Goal: Transaction & Acquisition: Purchase product/service

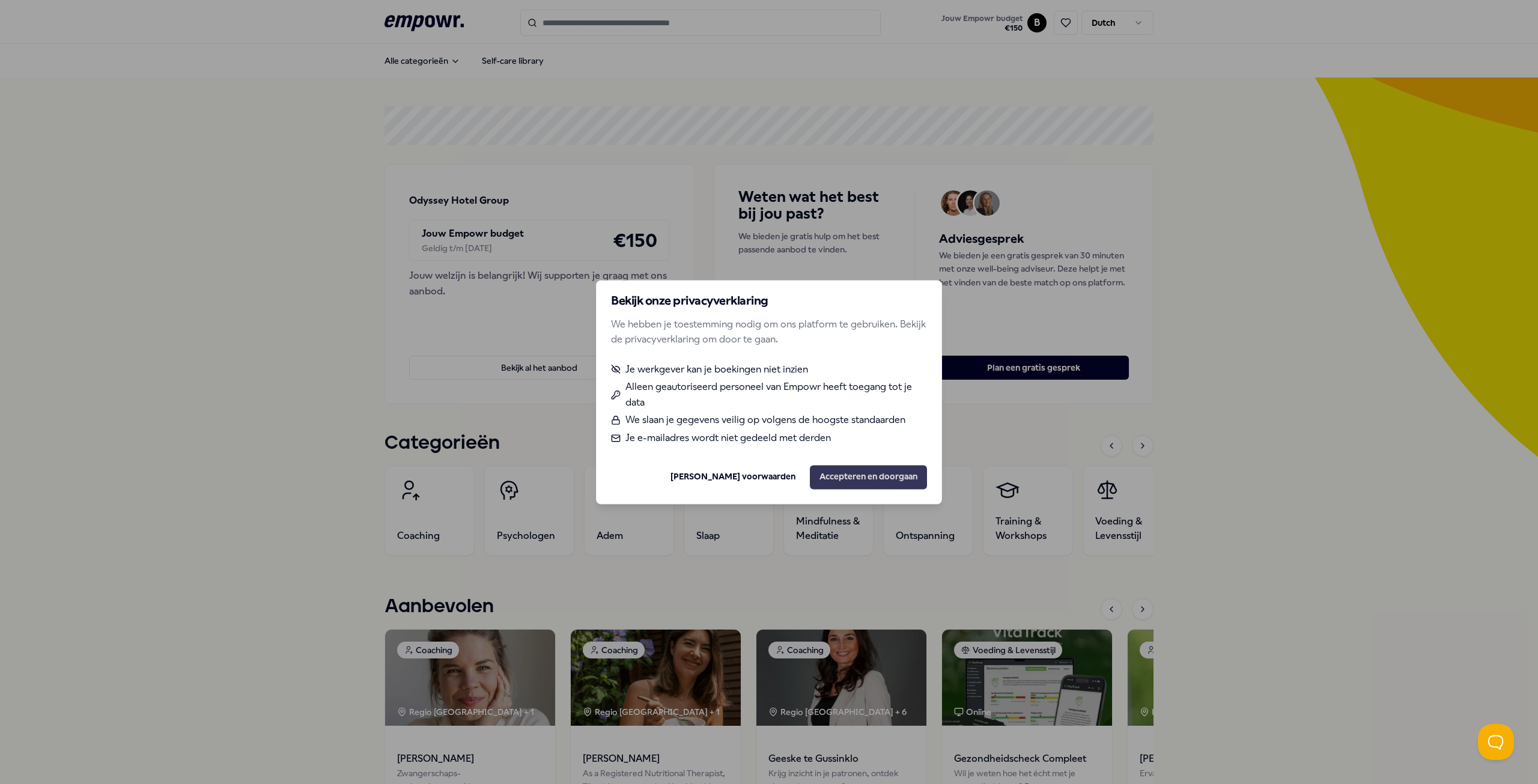
click at [904, 480] on button "Accepteren en doorgaan" at bounding box center [868, 477] width 117 height 24
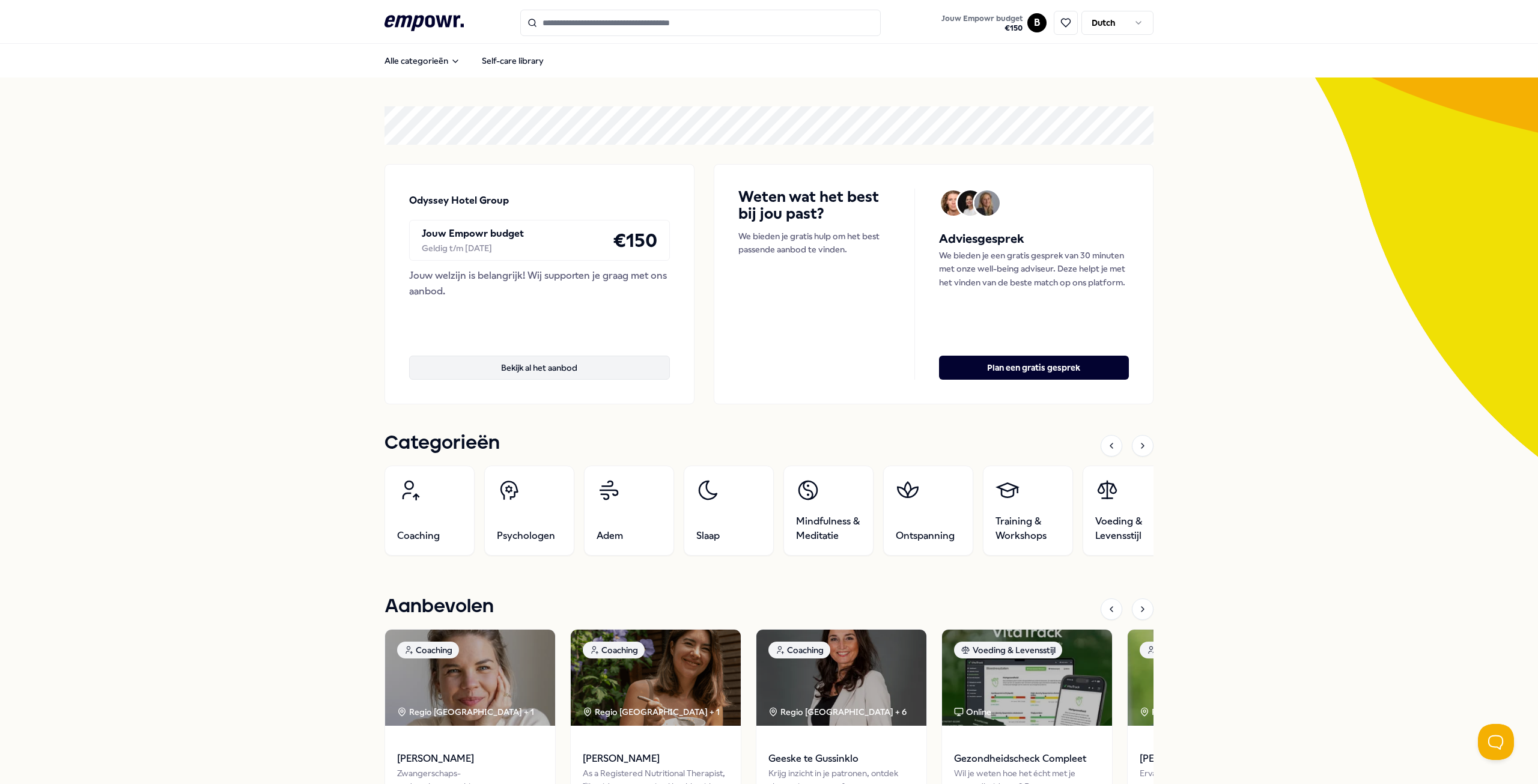
click at [632, 371] on button "Bekijk al het aanbod" at bounding box center [539, 368] width 261 height 24
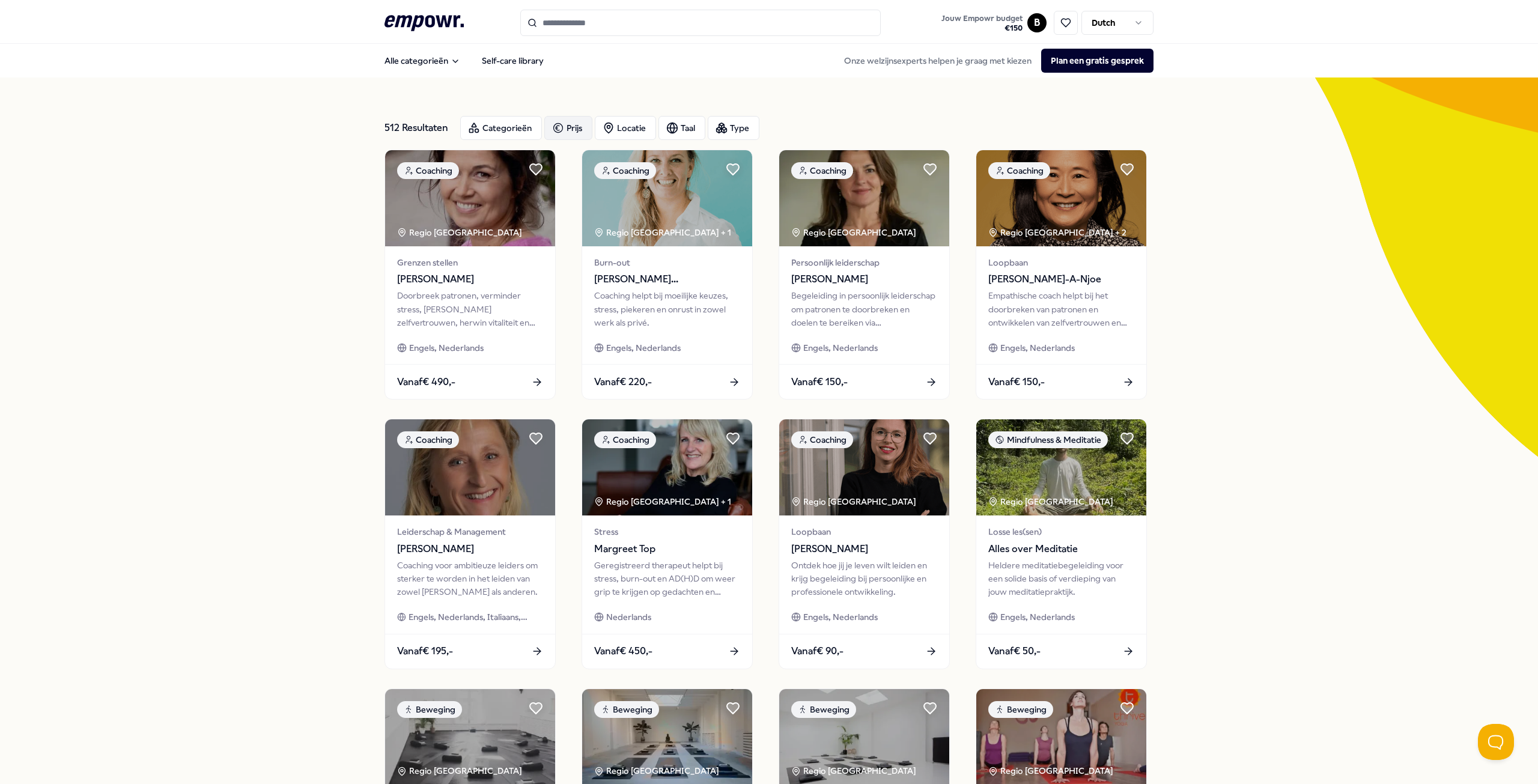
click at [544, 125] on div "Prijs" at bounding box center [568, 128] width 48 height 24
click at [659, 194] on button "Gebruik mijn budget" at bounding box center [627, 193] width 156 height 24
type input "***"
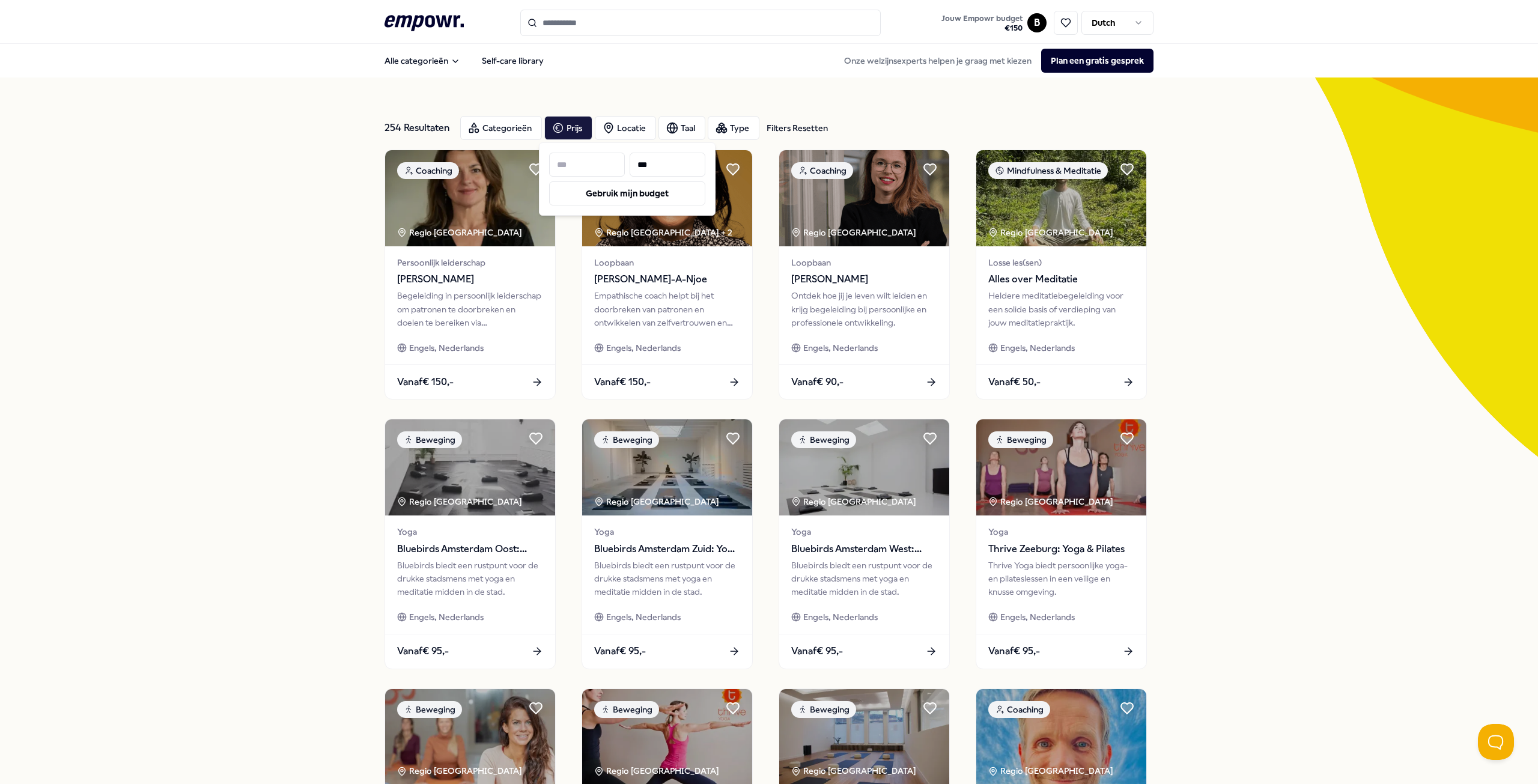
click at [341, 185] on div "254 Resultaten Filters Resetten Categorieën Prijs Locatie Taal Type Filters Res…" at bounding box center [769, 546] width 1538 height 938
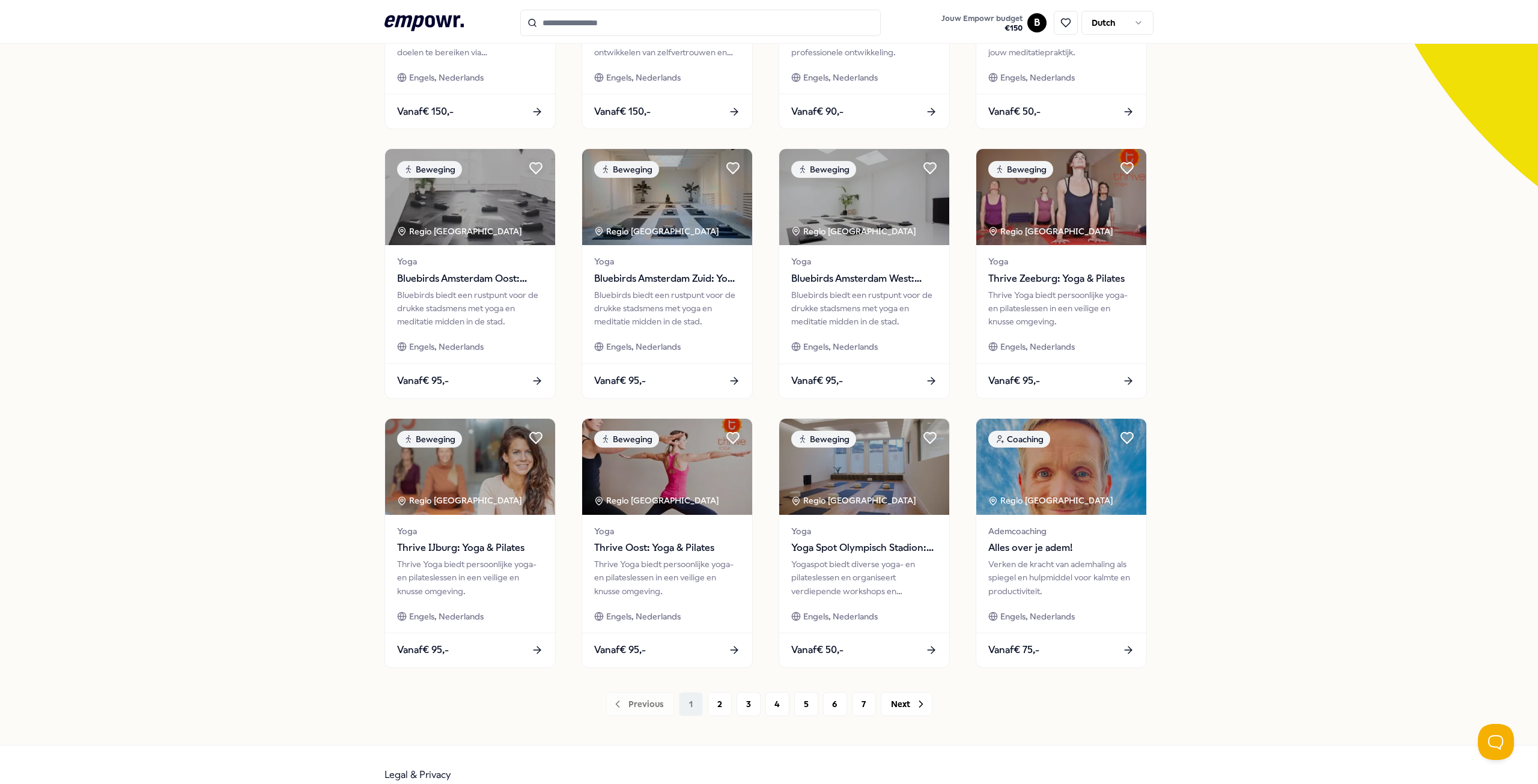
scroll to position [290, 0]
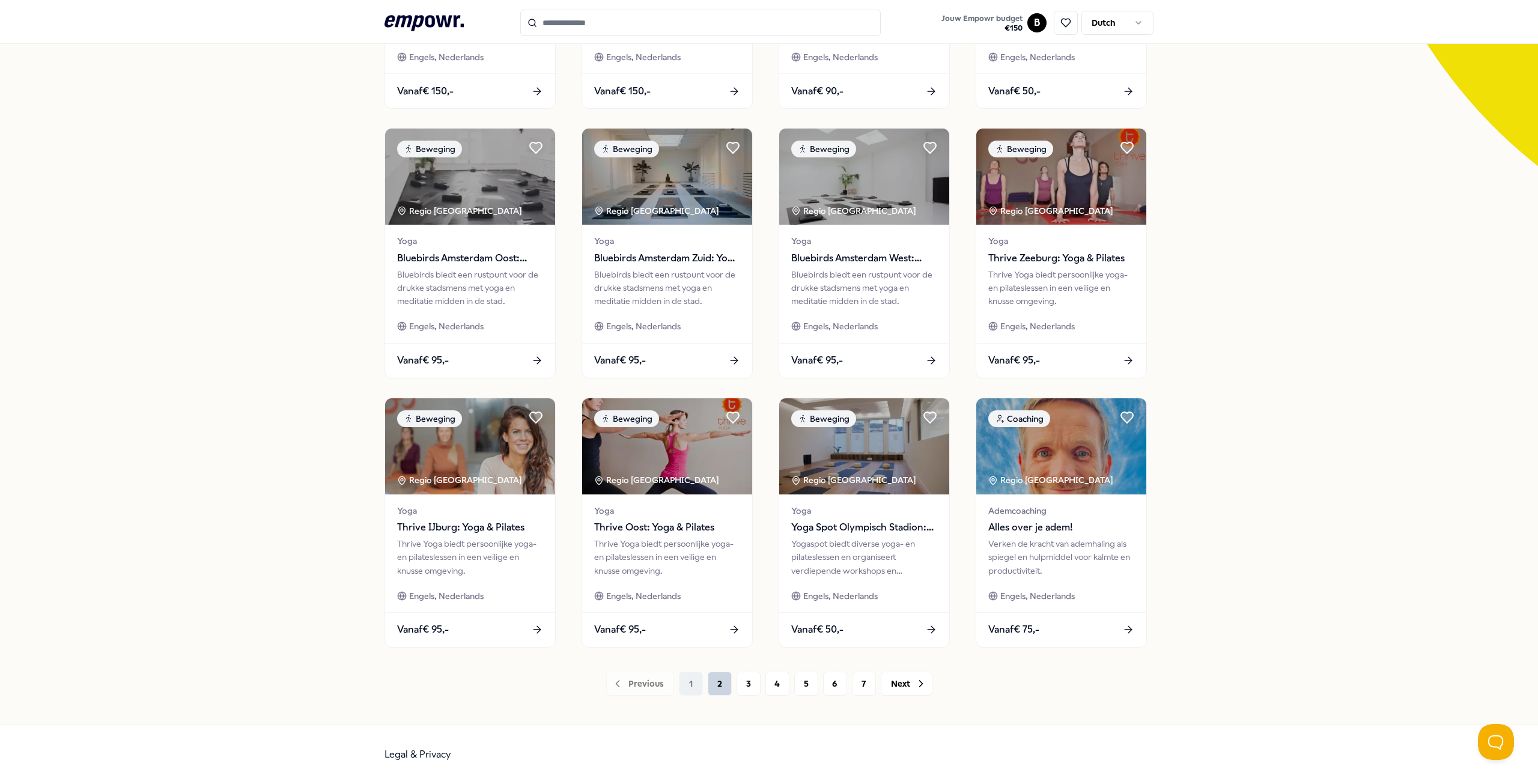
click at [719, 683] on button "2" at bounding box center [719, 684] width 24 height 24
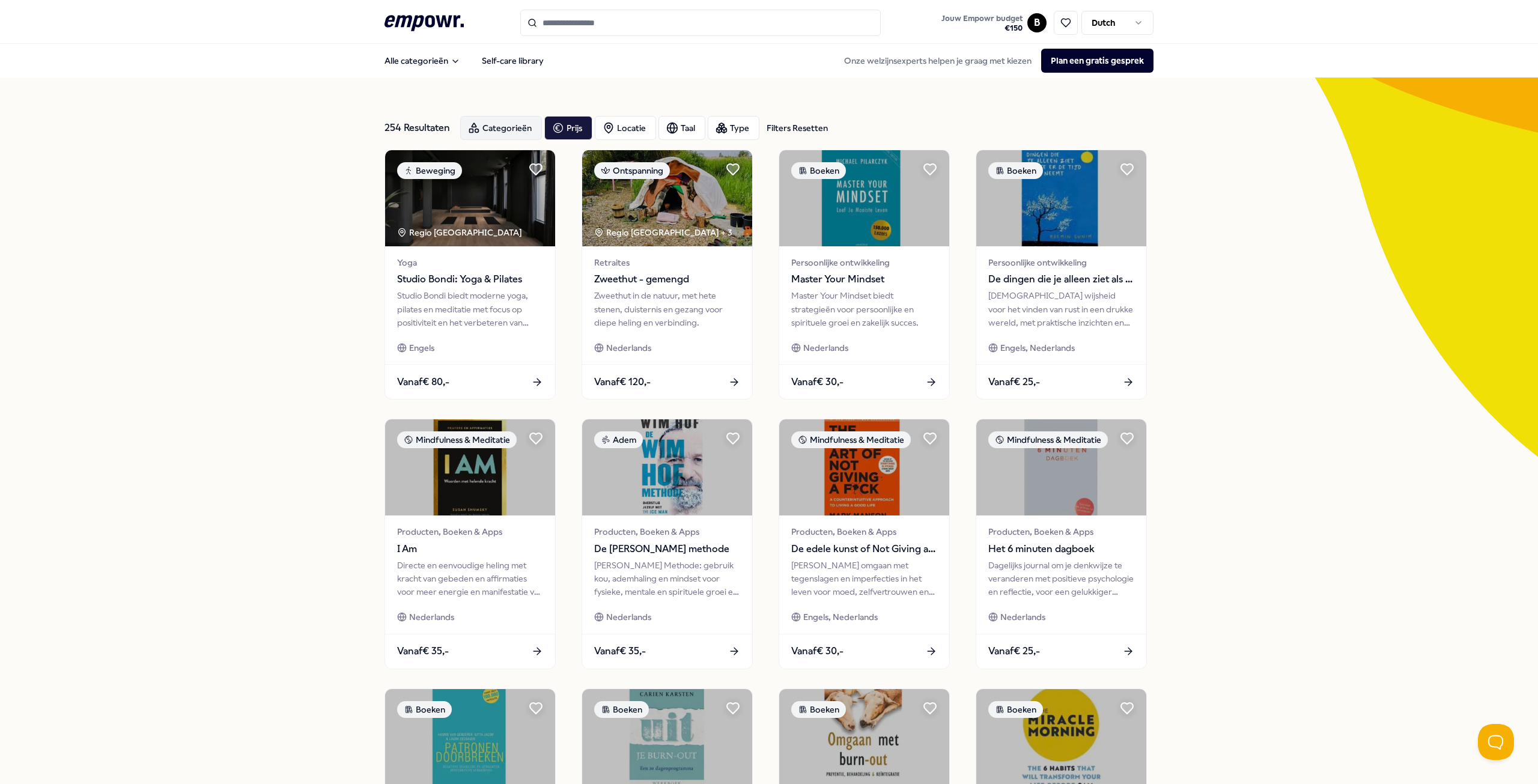
click at [501, 125] on div "Categorieën" at bounding box center [501, 128] width 82 height 24
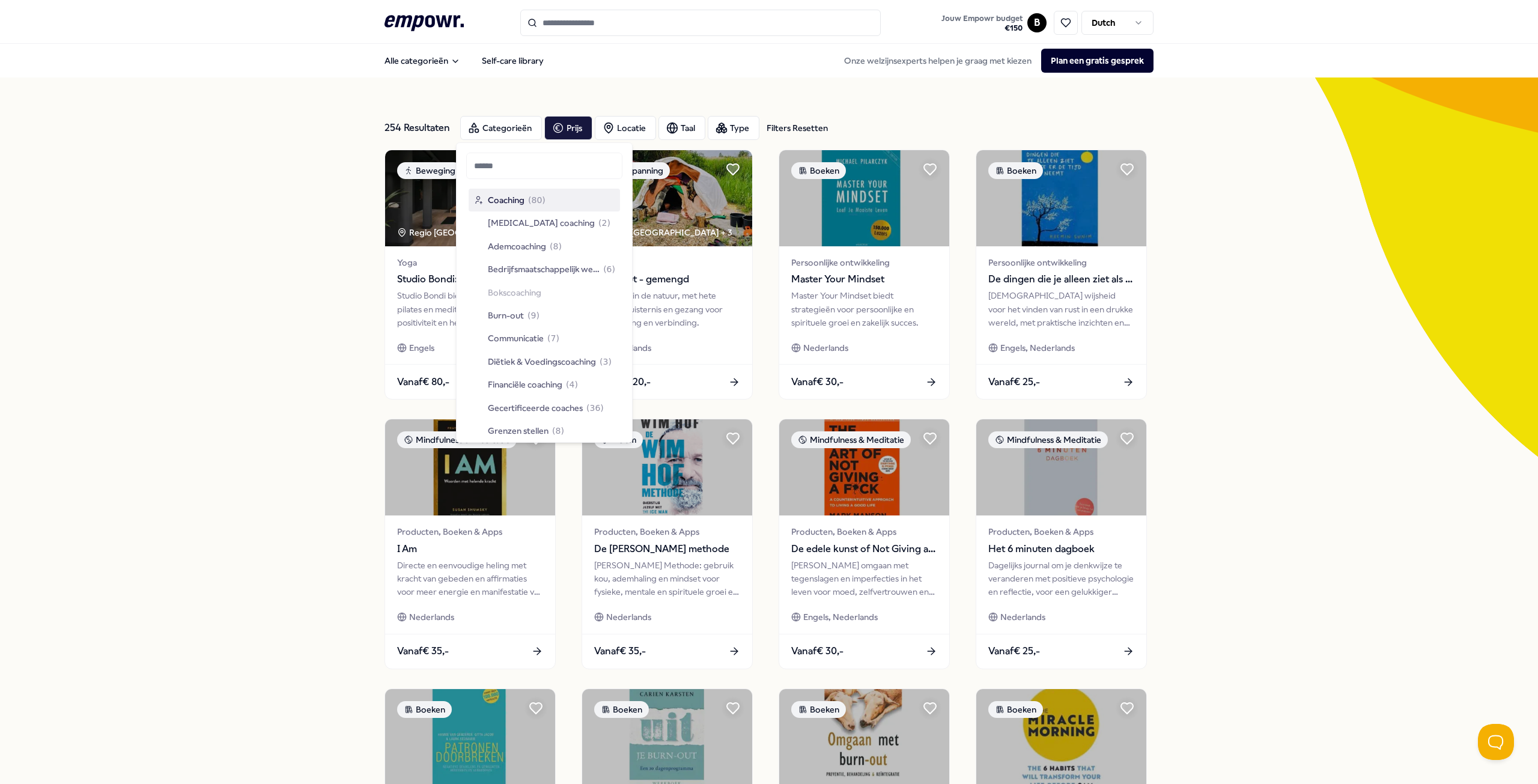
click at [277, 139] on div "254 Resultaten Filters Resetten Categorieën Prijs Locatie Taal Type Filters Res…" at bounding box center [769, 546] width 1538 height 938
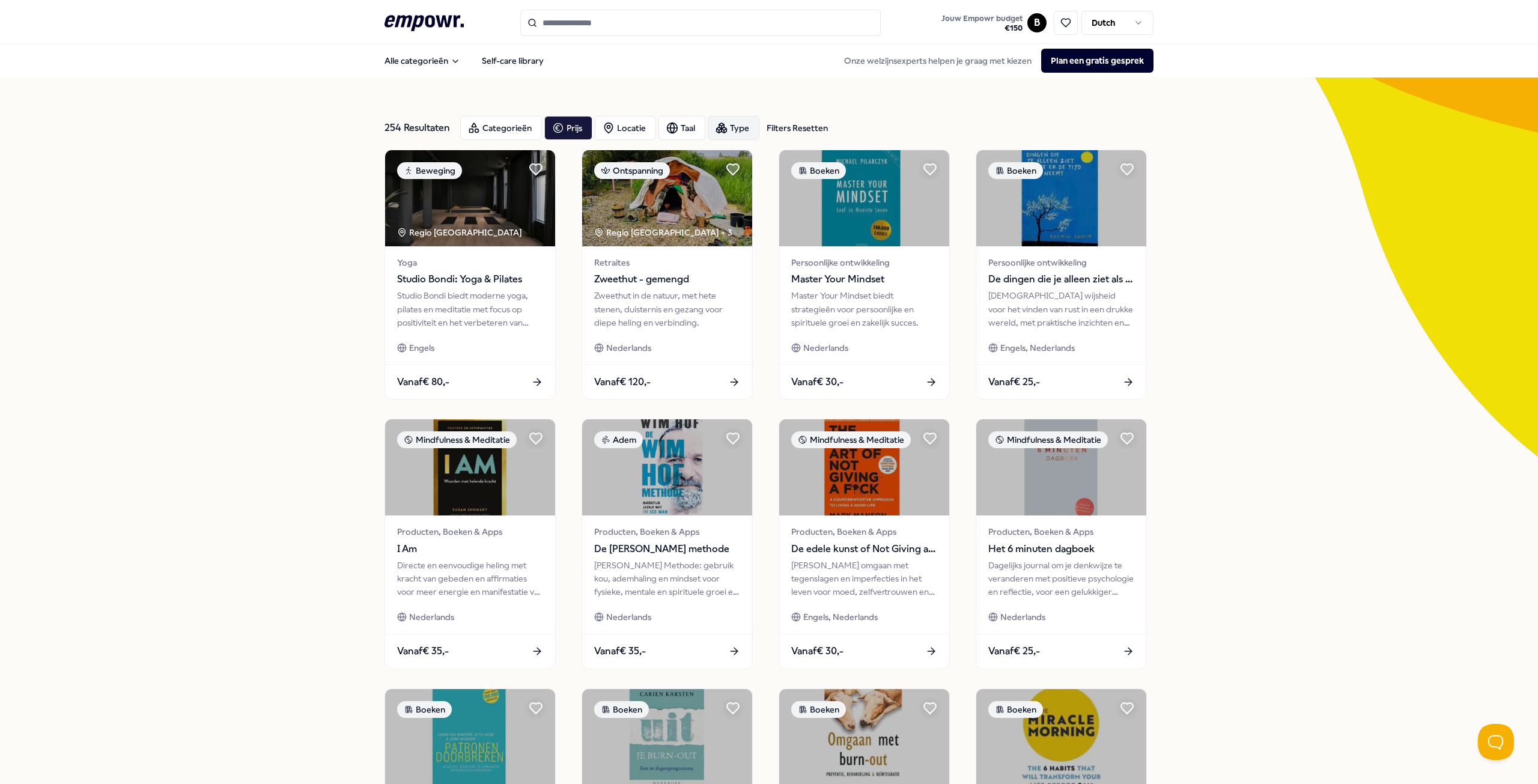
click at [718, 127] on icon "button" at bounding box center [721, 127] width 12 height 12
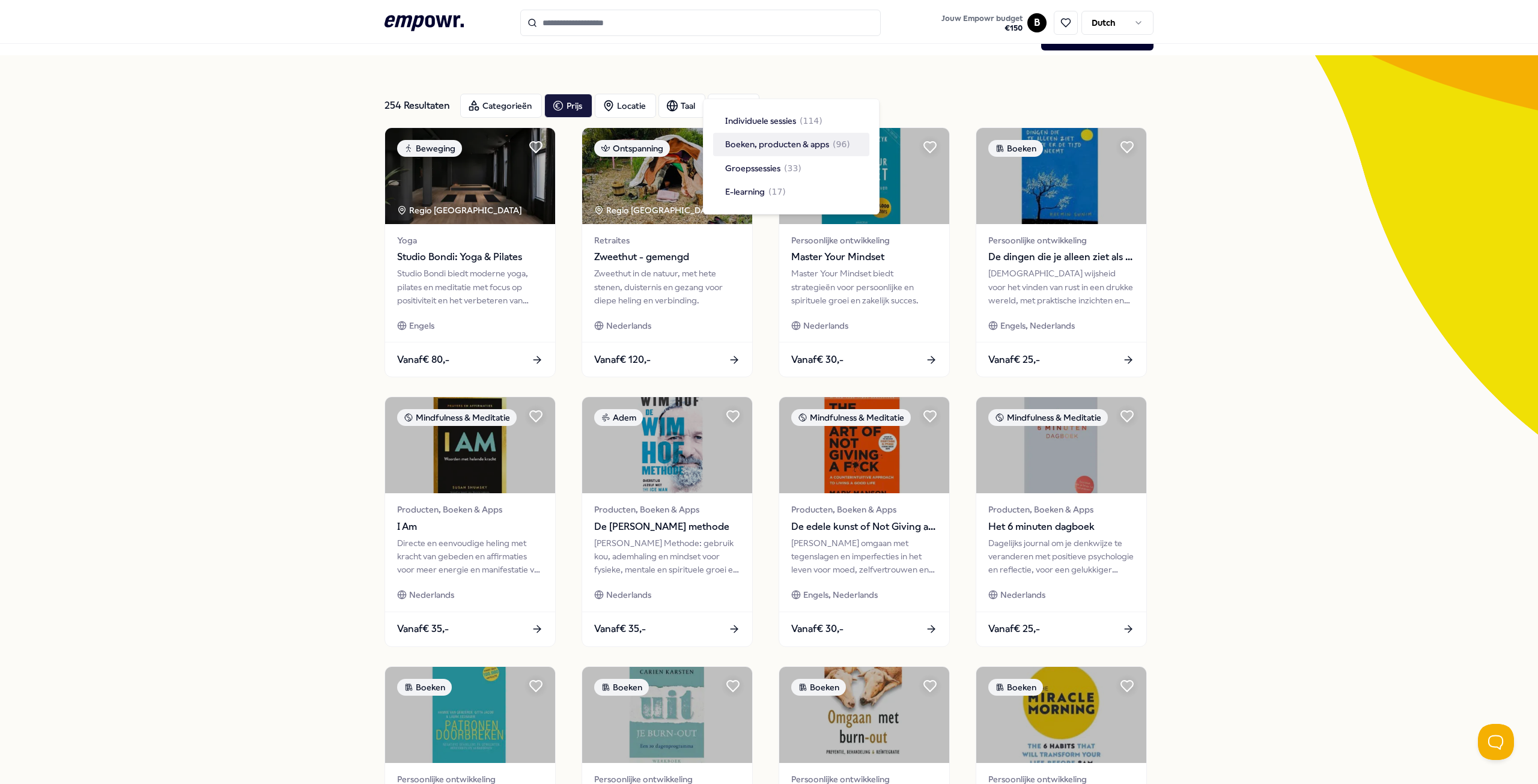
scroll to position [60, 0]
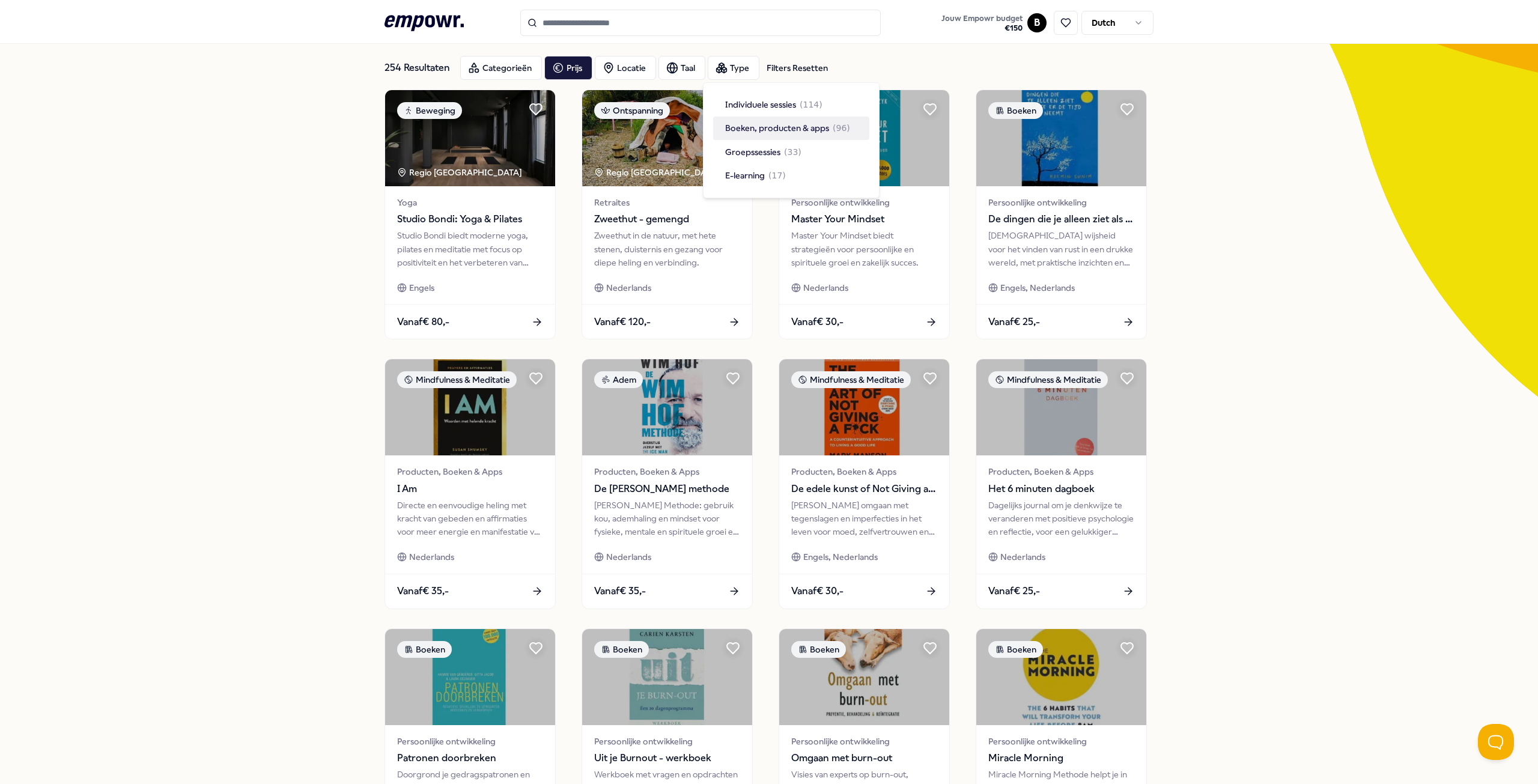
click at [784, 131] on span "Boeken, producten & apps" at bounding box center [777, 127] width 104 height 13
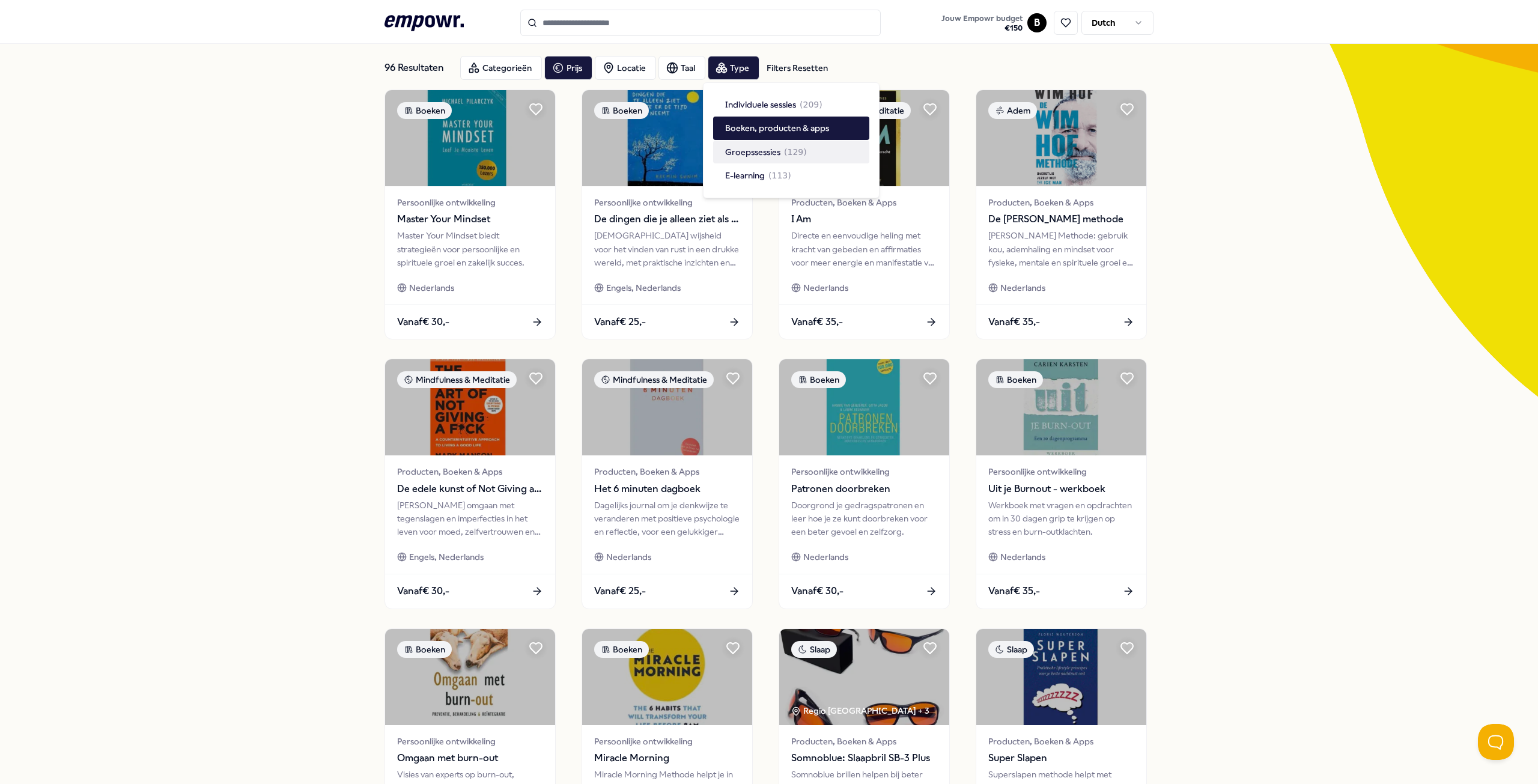
click at [289, 207] on div "96 Resultaten Filters Resetten Categorieën Prijs Locatie Taal Type Filters Rese…" at bounding box center [769, 486] width 1538 height 938
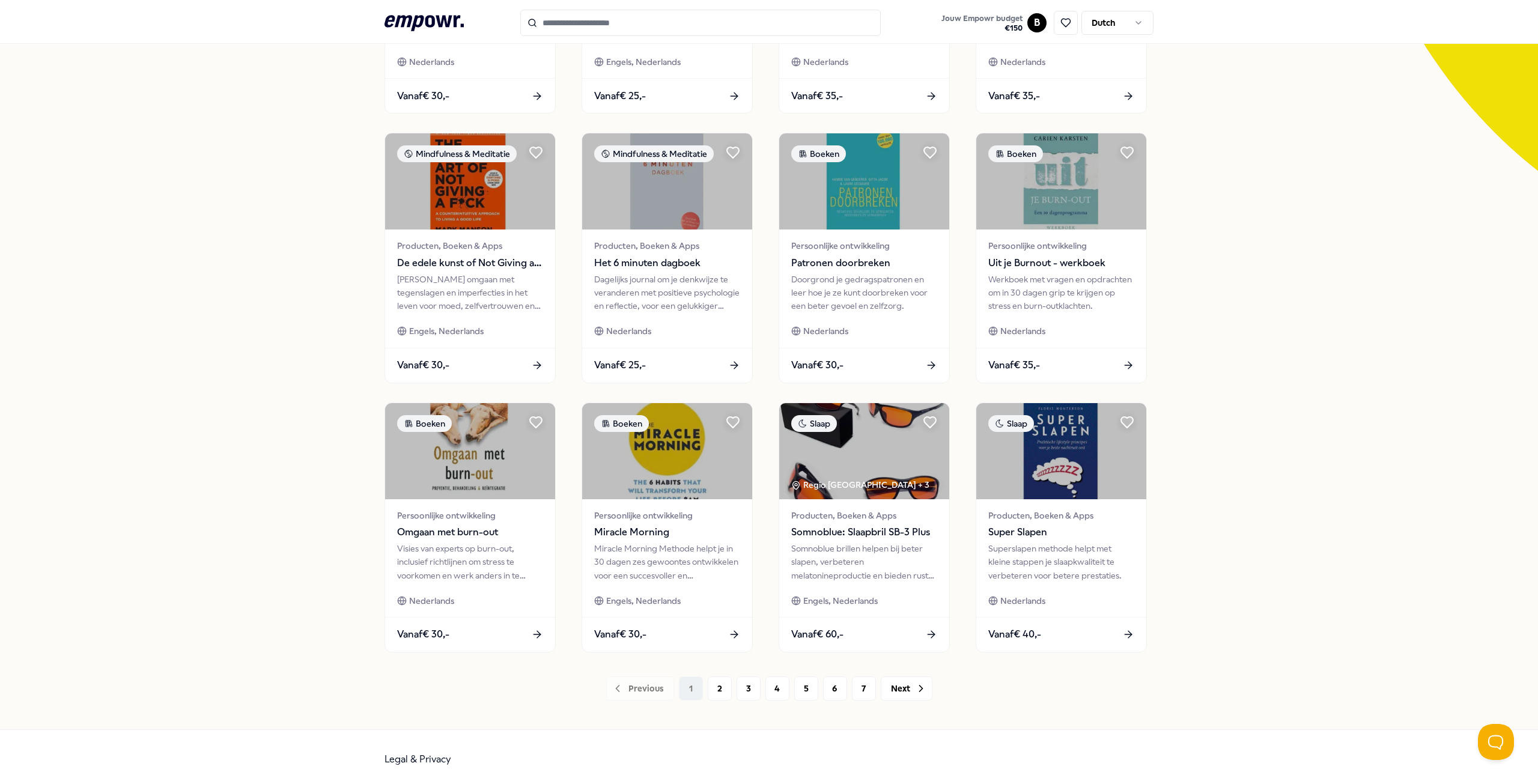
scroll to position [290, 0]
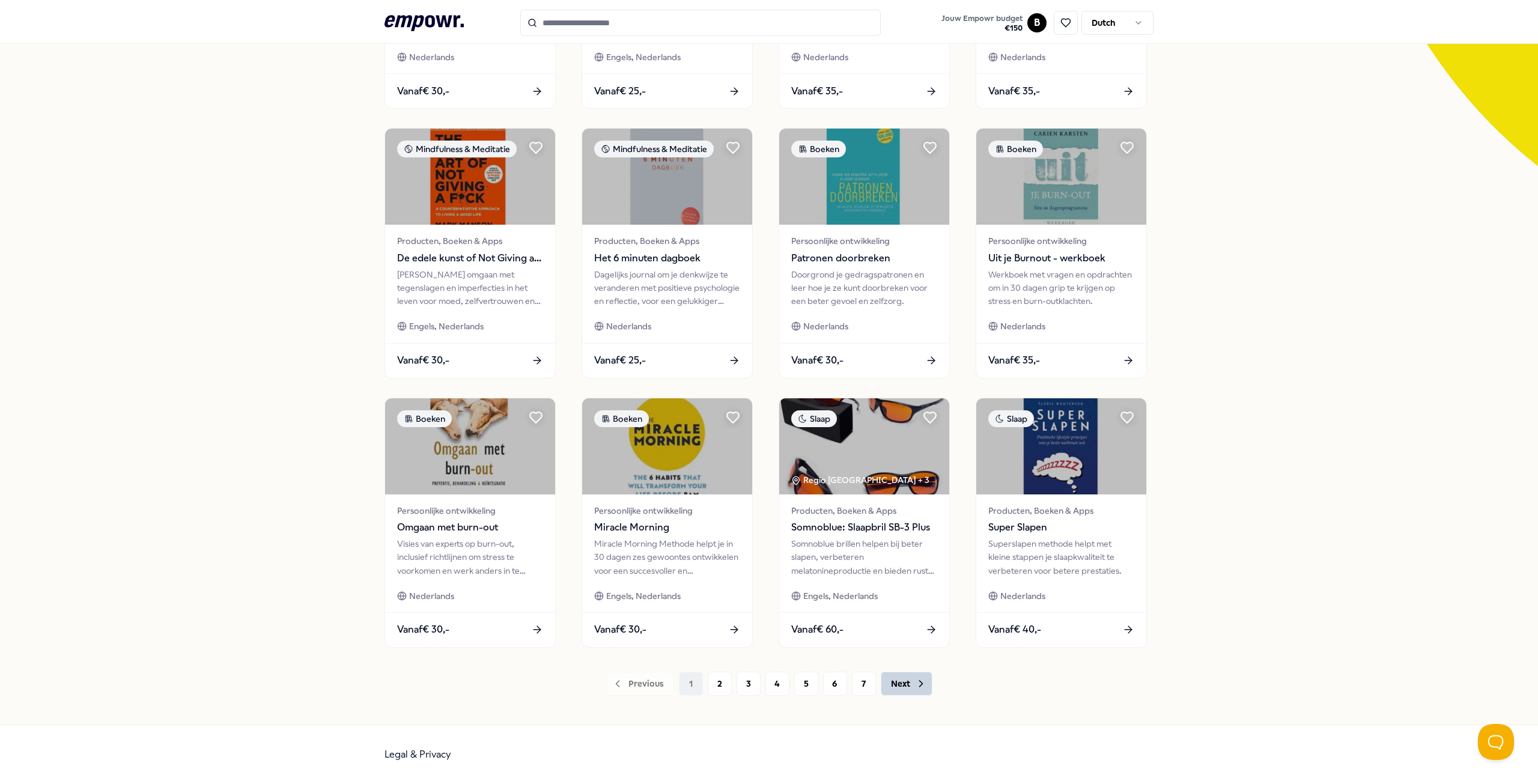
click at [906, 683] on button "Next" at bounding box center [906, 684] width 51 height 24
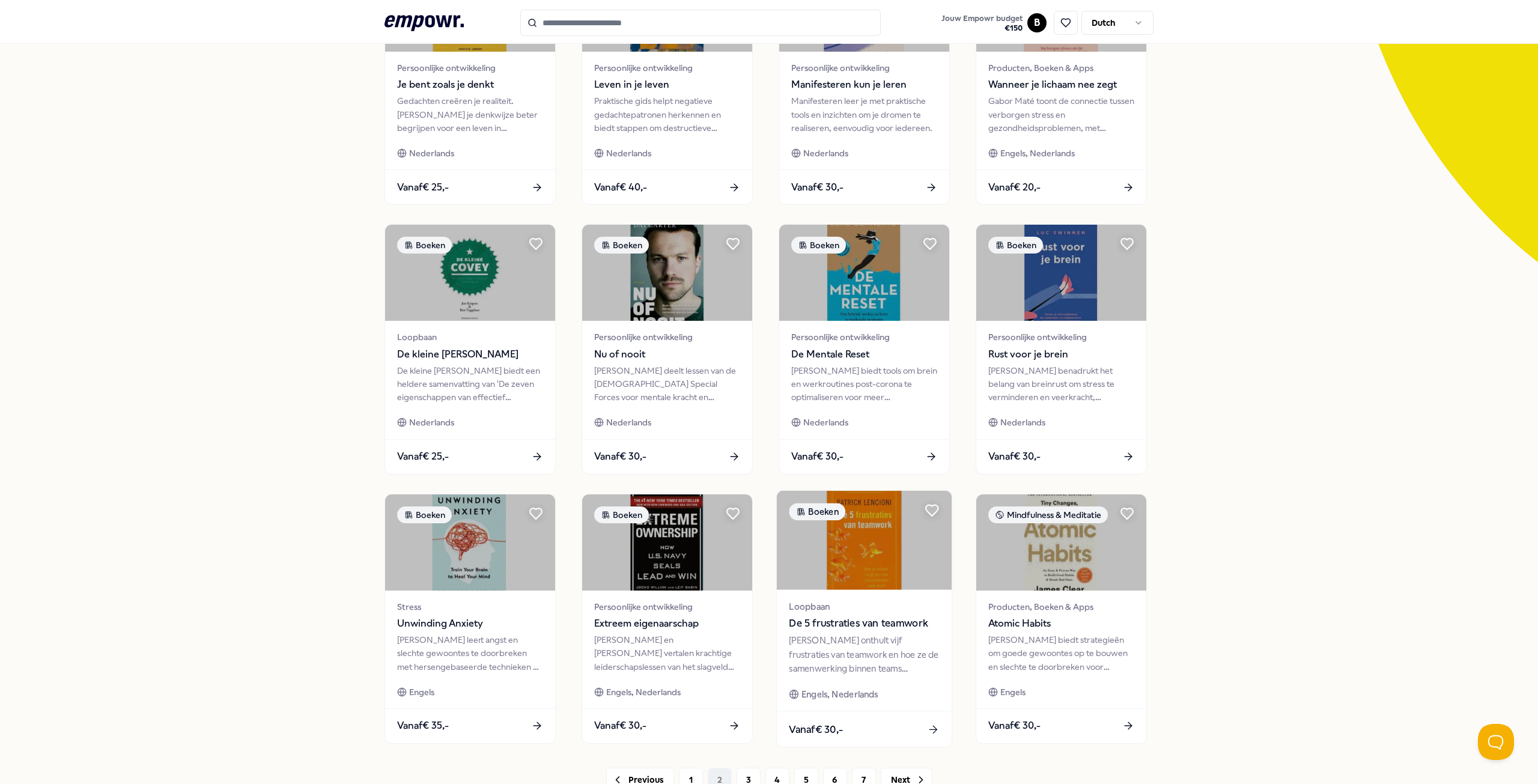
scroll to position [240, 0]
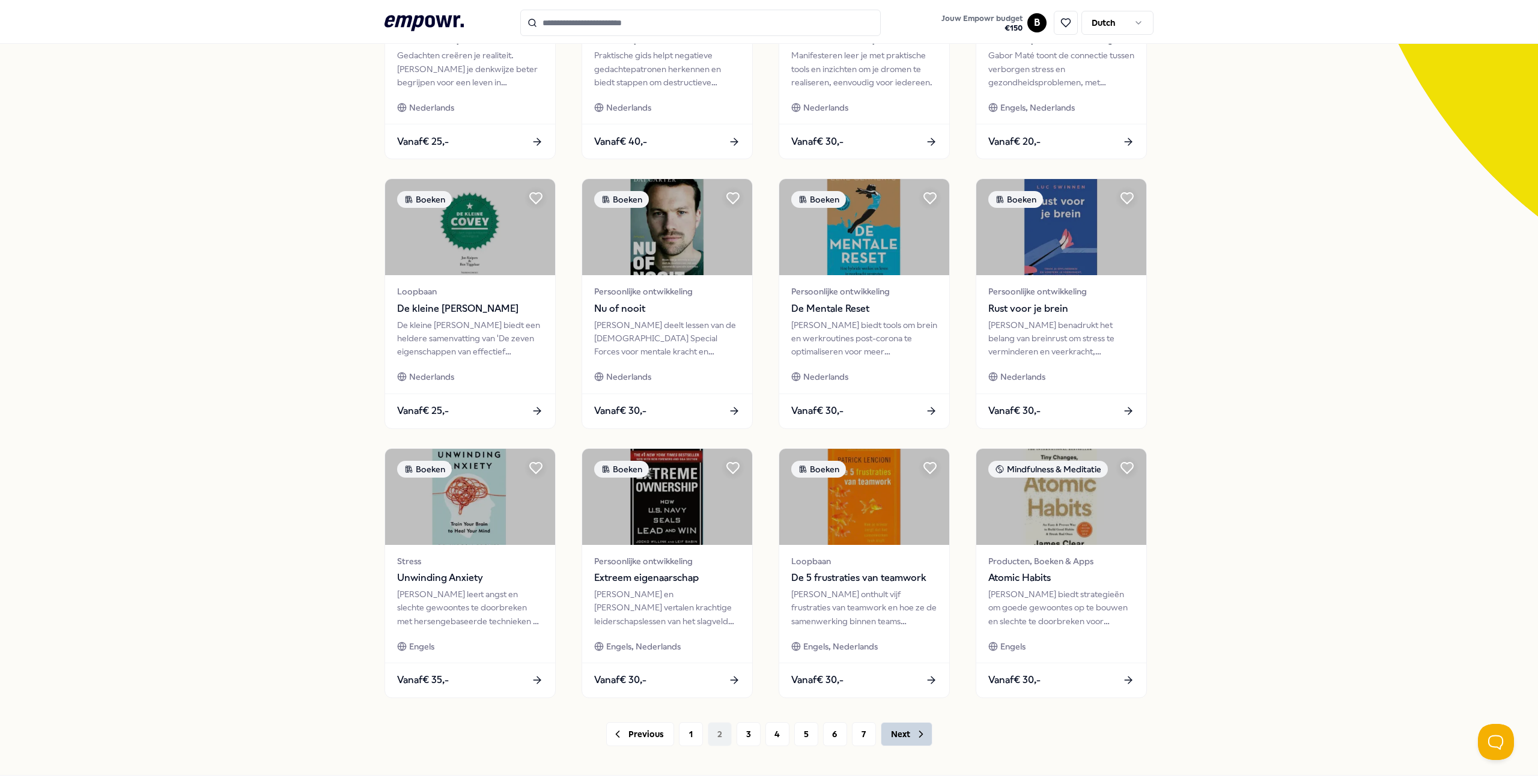
click at [907, 736] on button "Next" at bounding box center [906, 734] width 51 height 24
